Goal: Information Seeking & Learning: Learn about a topic

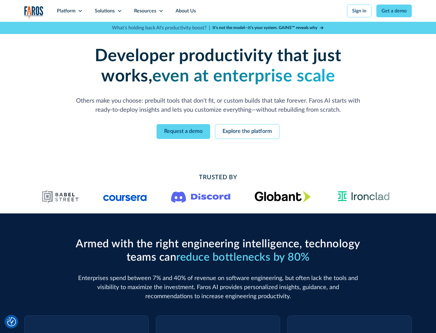
click at [80, 11] on icon at bounding box center [80, 10] width 5 height 5
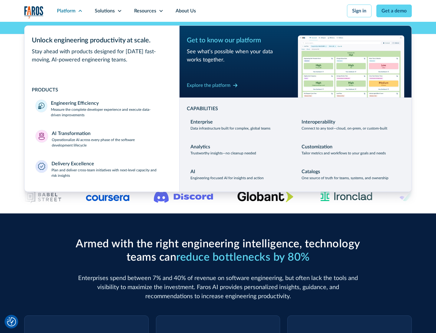
click at [110, 112] on p "Measure the complete developer experience and execute data-driven improvements" at bounding box center [110, 112] width 118 height 11
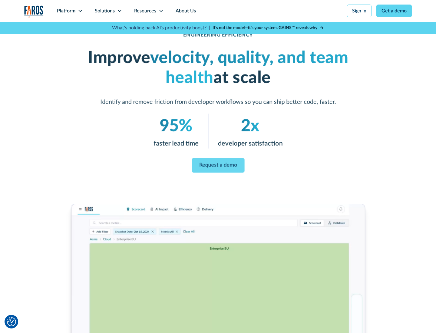
click at [218, 165] on link "Request a demo" at bounding box center [218, 165] width 53 height 15
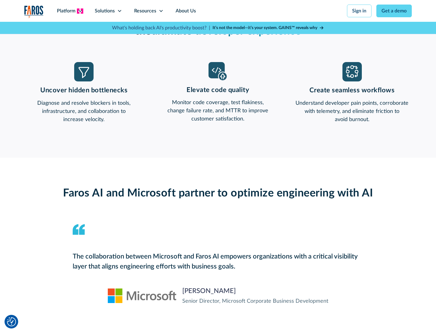
click at [80, 11] on icon at bounding box center [80, 10] width 5 height 5
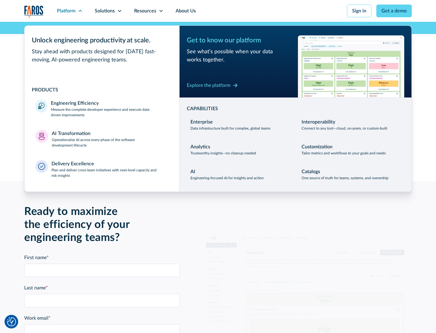
scroll to position [1329, 0]
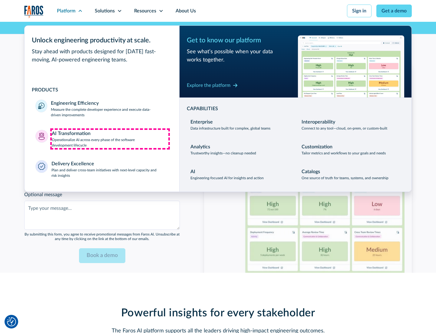
click at [110, 139] on p "Operationalize AI across every phase of the software development lifecycle" at bounding box center [110, 142] width 117 height 11
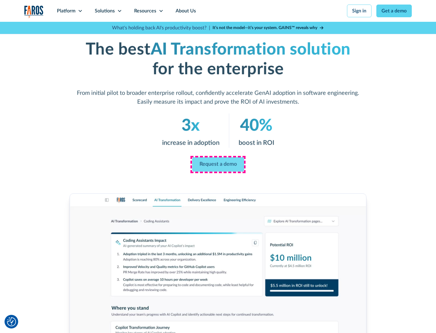
click at [218, 164] on link "Request a demo" at bounding box center [218, 164] width 52 height 15
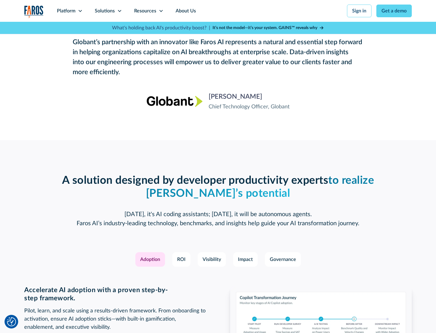
click at [70, 11] on div "Platform" at bounding box center [66, 10] width 18 height 7
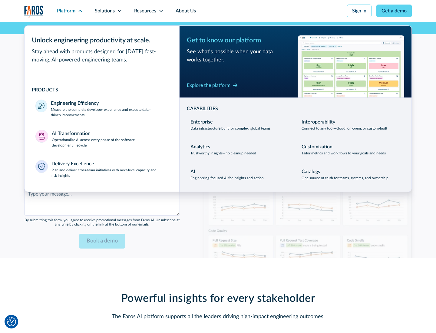
click at [209, 85] on div "Explore the platform" at bounding box center [209, 85] width 44 height 7
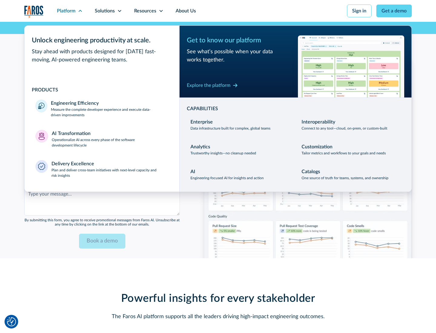
scroll to position [1474, 0]
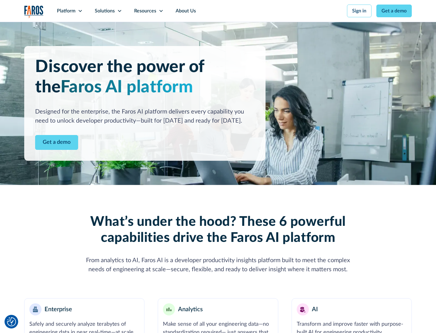
click at [57, 142] on link "Get a demo" at bounding box center [56, 142] width 43 height 15
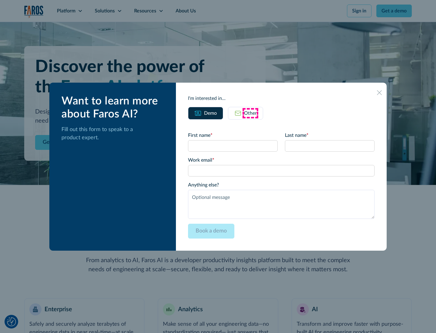
click at [250, 113] on div "Other" at bounding box center [250, 113] width 13 height 7
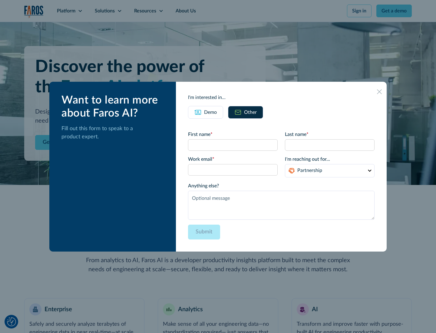
click at [210, 112] on div "Demo" at bounding box center [210, 112] width 13 height 7
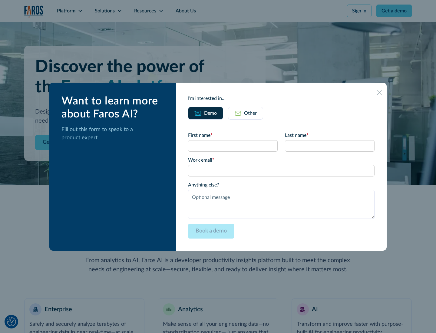
click at [379, 92] on icon at bounding box center [379, 92] width 5 height 5
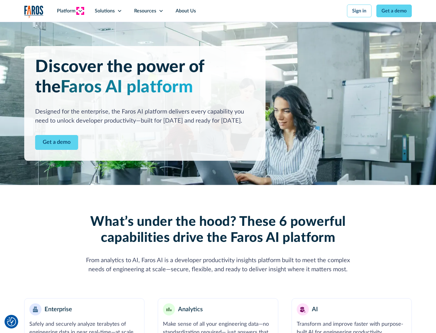
click at [80, 11] on icon at bounding box center [80, 10] width 5 height 5
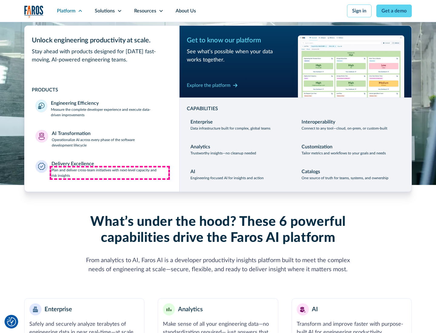
click at [110, 173] on p "Plan and deliver cross-team initiatives with next-level capacity and risk insig…" at bounding box center [109, 172] width 117 height 11
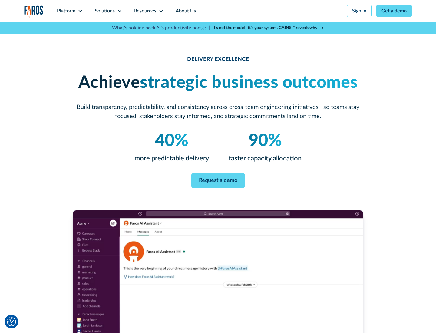
click at [119, 11] on icon at bounding box center [119, 10] width 5 height 5
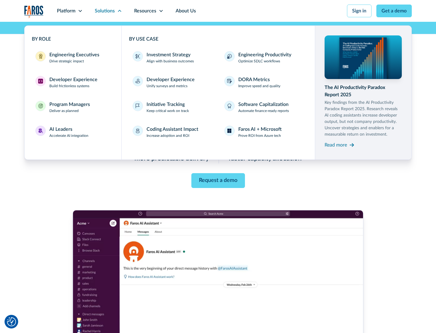
click at [73, 58] on div "Engineering Executives" at bounding box center [74, 54] width 50 height 7
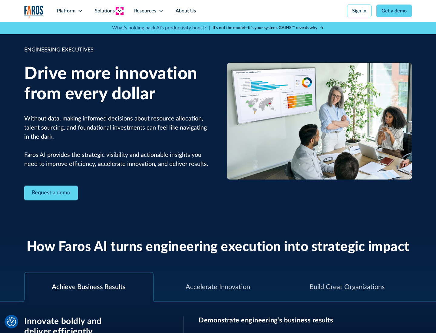
click at [119, 11] on icon at bounding box center [119, 10] width 5 height 5
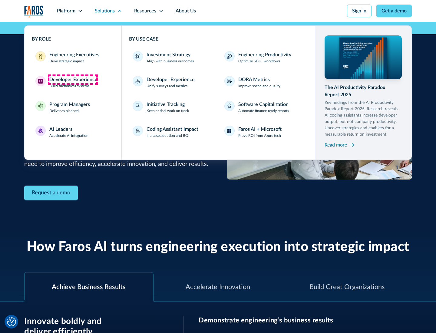
click at [73, 80] on div "Developer Experience" at bounding box center [73, 79] width 48 height 7
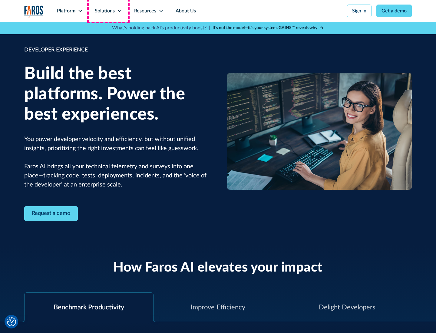
click at [108, 11] on div "Solutions" at bounding box center [105, 10] width 20 height 7
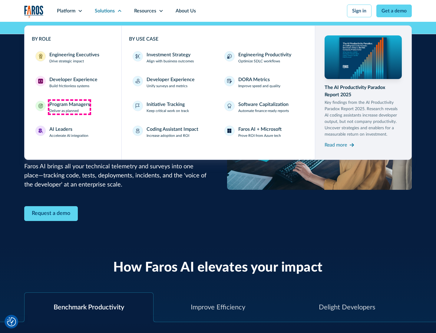
click at [69, 107] on div "Program Managers" at bounding box center [69, 104] width 41 height 7
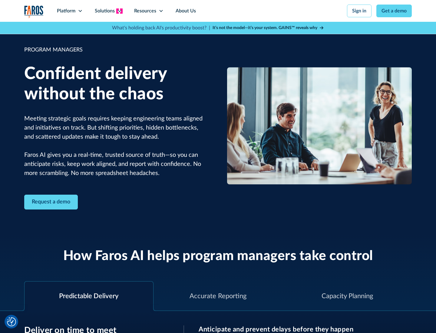
click at [119, 11] on icon at bounding box center [119, 10] width 5 height 5
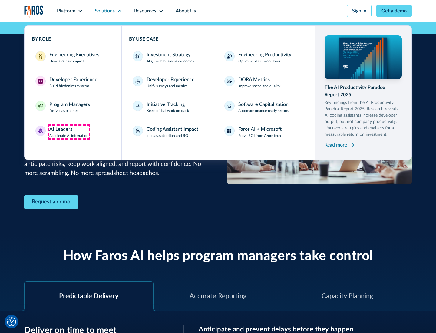
click at [69, 132] on div "AI Leaders" at bounding box center [60, 129] width 23 height 7
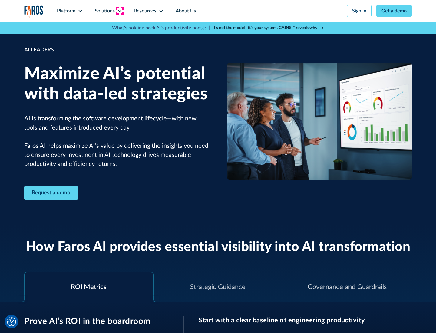
click at [119, 11] on icon at bounding box center [119, 10] width 5 height 5
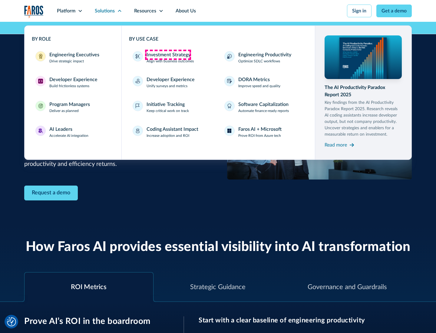
click at [168, 55] on div "Investment Strategy" at bounding box center [169, 54] width 44 height 7
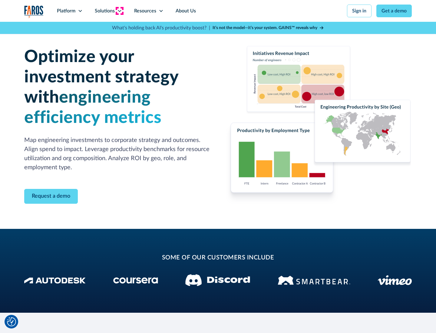
click at [119, 11] on icon at bounding box center [119, 10] width 5 height 5
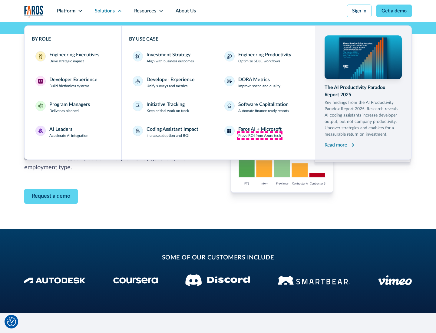
click at [260, 136] on p "Prove ROI from Azure tech" at bounding box center [259, 135] width 43 height 5
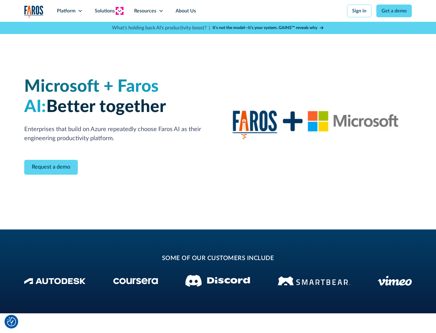
click at [119, 11] on icon at bounding box center [119, 10] width 5 height 5
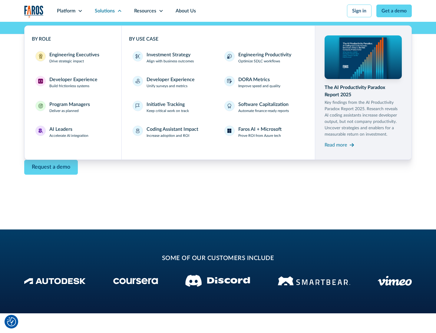
click at [336, 145] on div "Read more" at bounding box center [336, 144] width 22 height 7
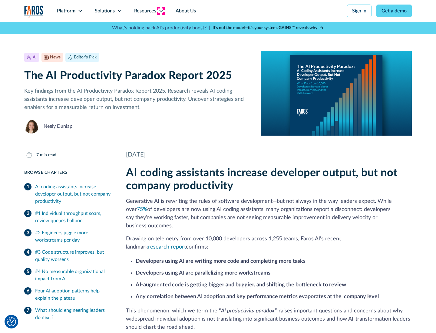
click at [161, 11] on icon at bounding box center [161, 10] width 5 height 5
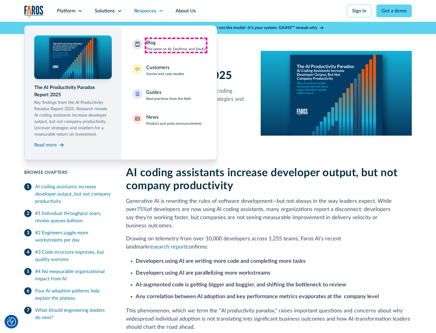
click at [176, 45] on div "Blog The latest on AI, DevProd, and DevEx" at bounding box center [176, 45] width 60 height 13
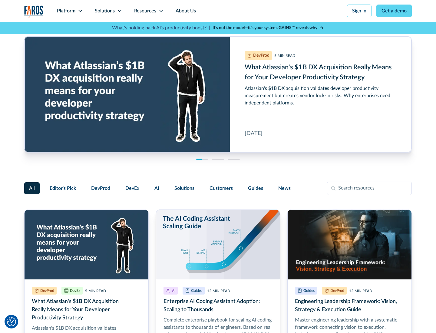
click at [394, 11] on link "Get a demo" at bounding box center [393, 11] width 35 height 13
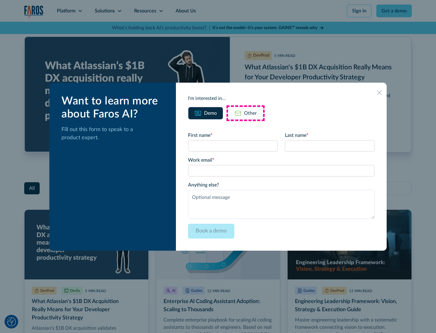
click at [246, 113] on div "Other" at bounding box center [250, 113] width 13 height 7
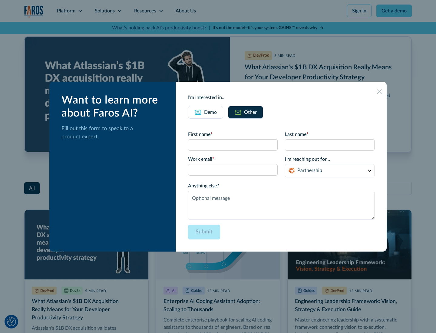
click at [379, 91] on icon at bounding box center [379, 91] width 5 height 5
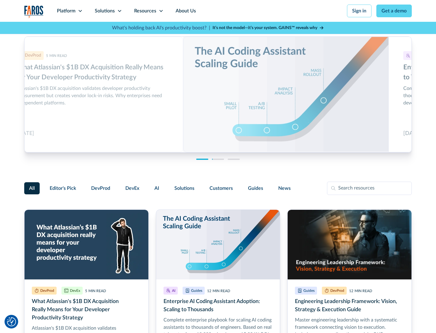
click at [185, 11] on link "About Us" at bounding box center [186, 11] width 32 height 22
